Goal: Find specific page/section: Find specific page/section

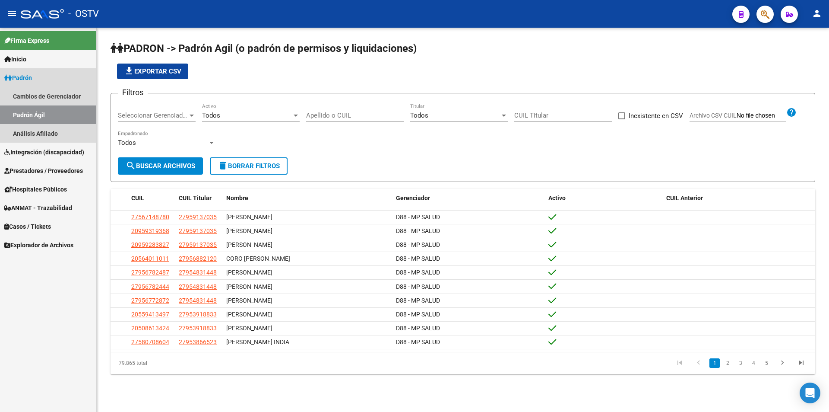
click at [47, 78] on link "Padrón" at bounding box center [48, 77] width 96 height 19
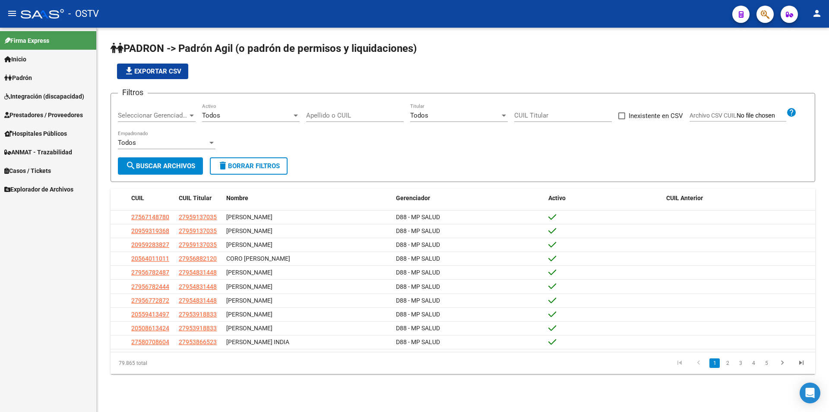
click at [148, 115] on span "Seleccionar Gerenciador" at bounding box center [153, 115] width 70 height 8
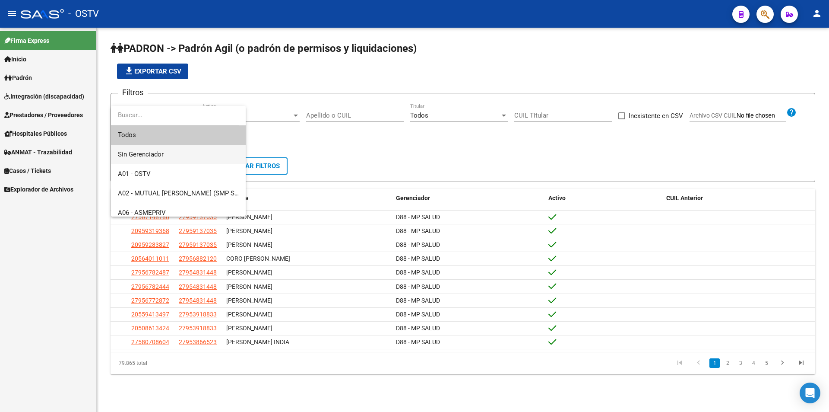
click at [164, 164] on span "Sin Gerenciador" at bounding box center [178, 154] width 121 height 19
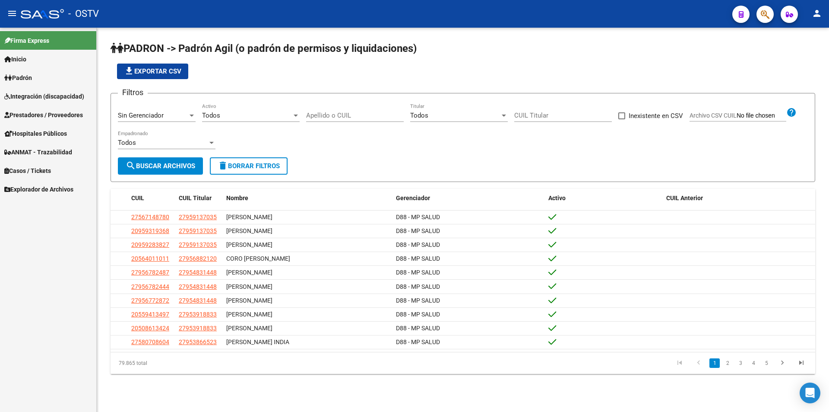
click at [174, 120] on div "Sin Gerenciador Seleccionar Gerenciador" at bounding box center [157, 112] width 78 height 19
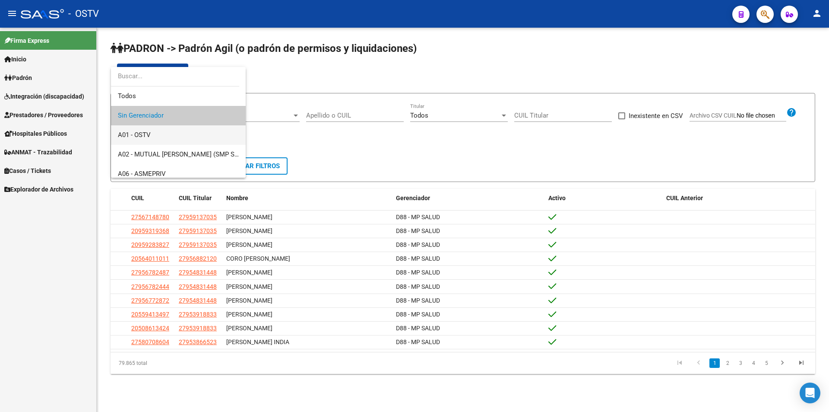
click at [183, 130] on span "A01 - OSTV" at bounding box center [178, 134] width 121 height 19
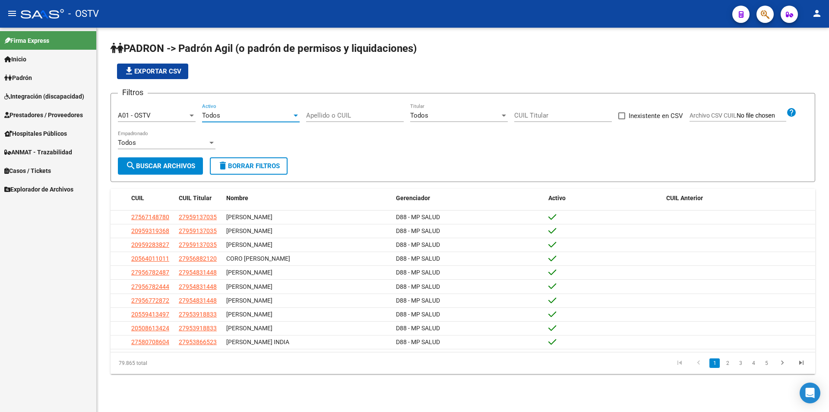
click at [222, 116] on div "Todos" at bounding box center [247, 115] width 90 height 8
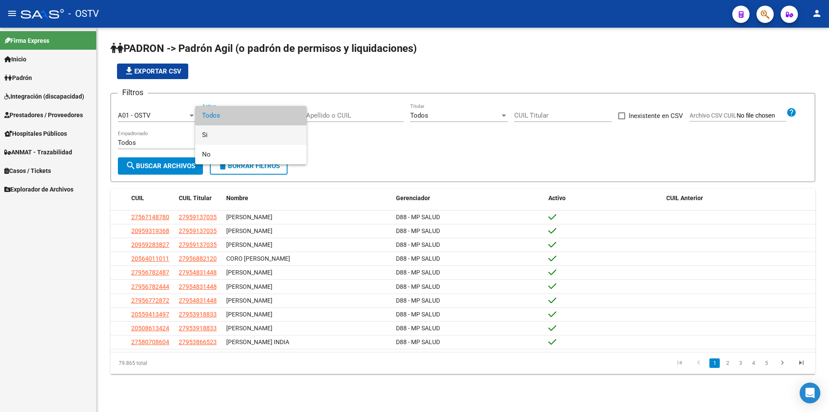
click at [226, 143] on span "Si" at bounding box center [251, 134] width 98 height 19
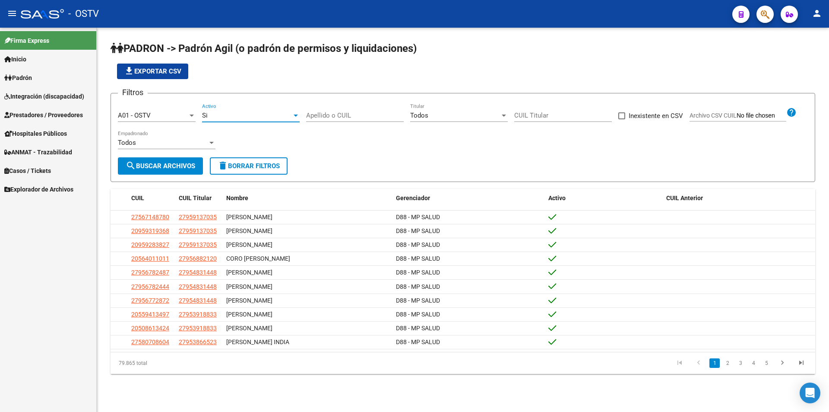
click at [186, 162] on span "search Buscar Archivos" at bounding box center [161, 166] width 70 height 8
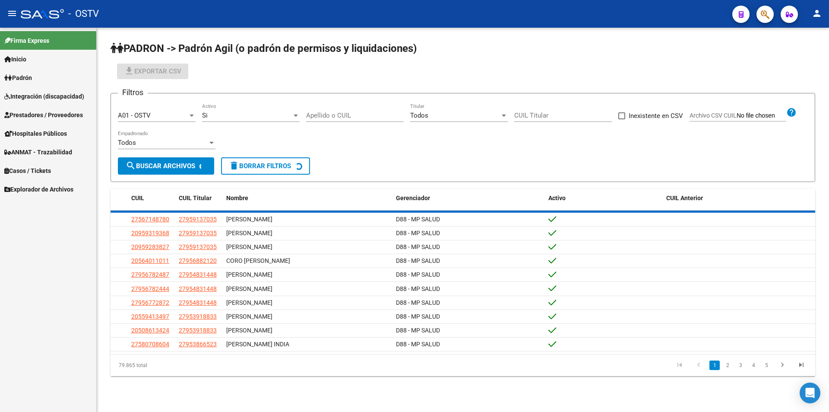
click at [336, 117] on input "Apellido o CUIL" at bounding box center [355, 115] width 98 height 8
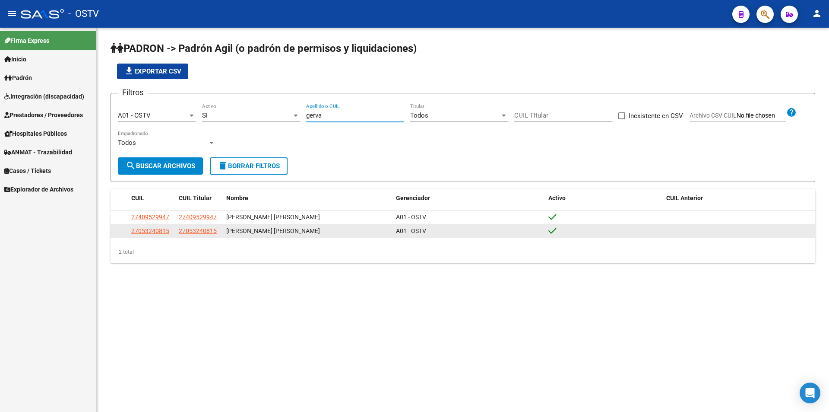
type input "gerva"
click at [147, 226] on datatable-body-cell "27053240815" at bounding box center [152, 230] width 48 height 13
click at [148, 234] on span "27053240815" at bounding box center [150, 230] width 38 height 7
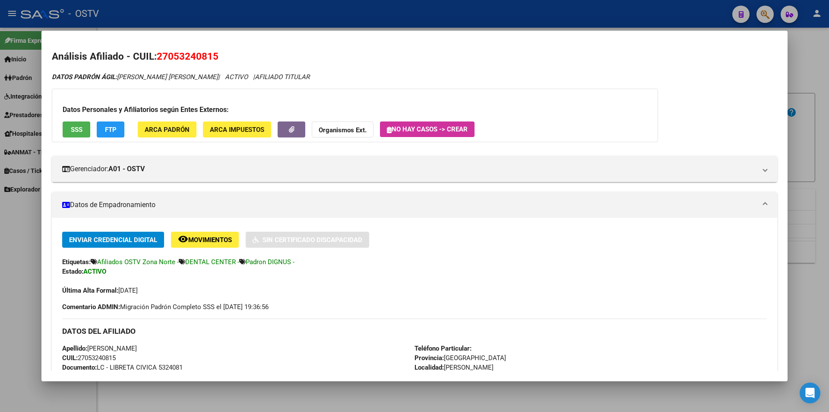
scroll to position [130, 0]
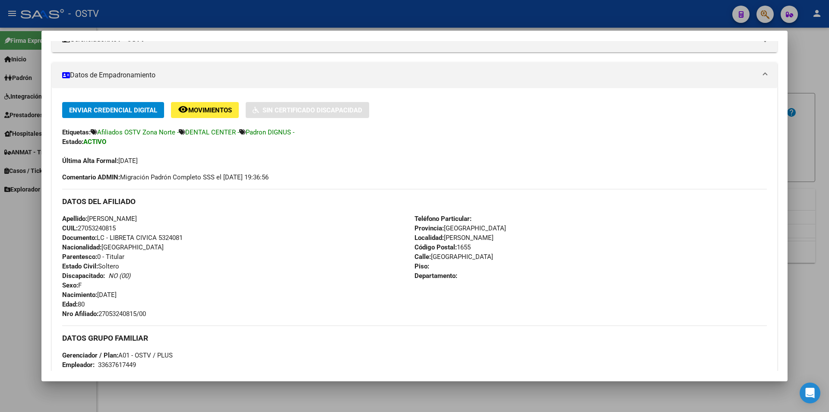
click at [257, 17] on div at bounding box center [414, 206] width 829 height 412
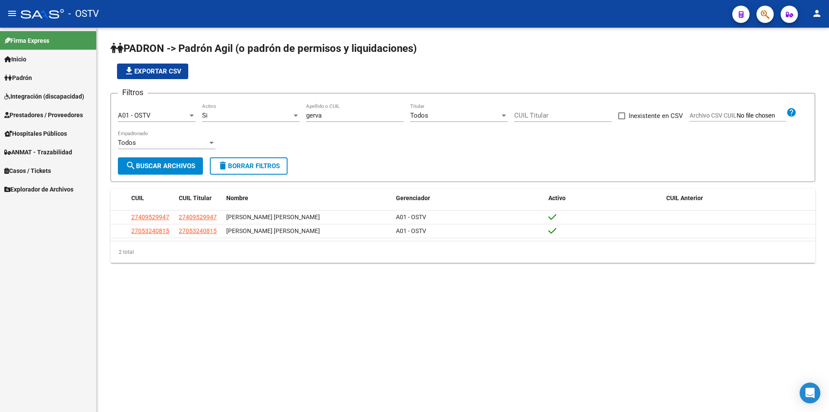
click at [280, 75] on div "file_download Exportar CSV" at bounding box center [463, 71] width 705 height 16
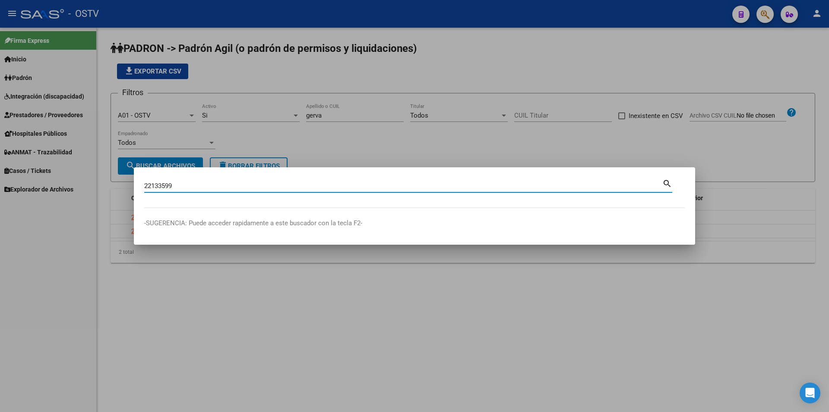
type input "22133599"
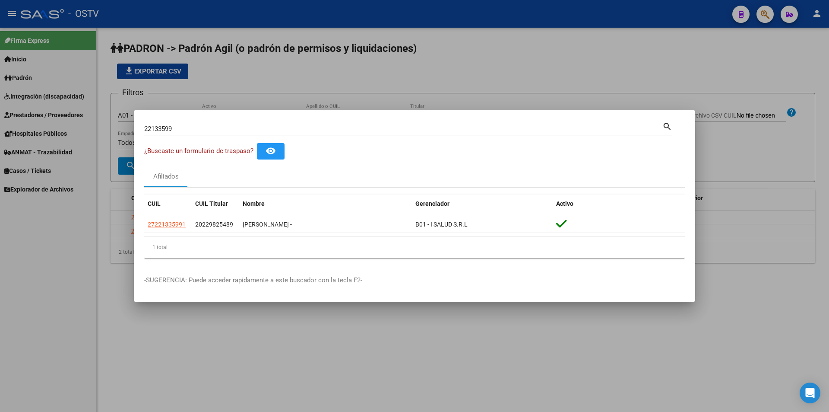
click at [252, 77] on div at bounding box center [414, 206] width 829 height 412
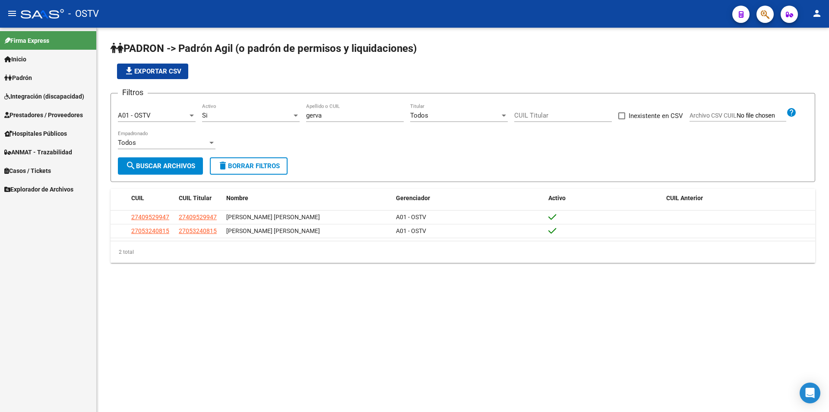
drag, startPoint x: 326, startPoint y: 114, endPoint x: 269, endPoint y: 113, distance: 56.6
click at [271, 114] on div "Filtros A01 - OSTV Seleccionar Gerenciador Si Activo gerva Apellido o CUIL Todo…" at bounding box center [463, 128] width 690 height 57
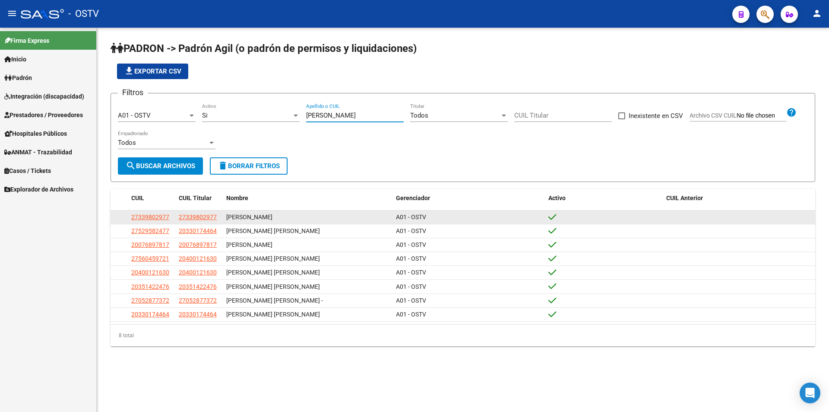
type input "[PERSON_NAME]"
click at [158, 219] on span "27339802977" at bounding box center [150, 216] width 38 height 7
type textarea "27339802977"
